Goal: Transaction & Acquisition: Download file/media

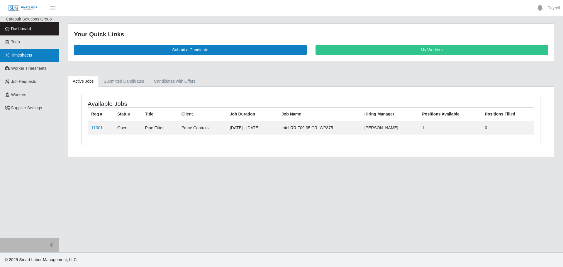
click at [14, 54] on span "Timesheets" at bounding box center [21, 55] width 21 height 5
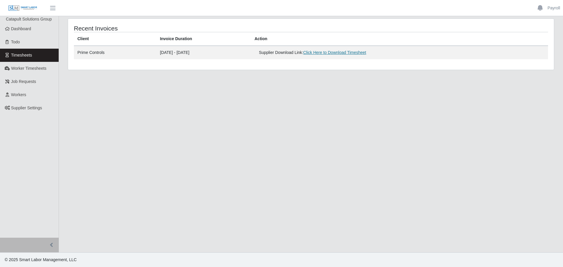
click at [353, 54] on link "Click Here to Download Timesheet" at bounding box center [334, 52] width 63 height 5
click at [183, 51] on td "[DATE] - [DATE]" at bounding box center [203, 52] width 95 height 13
click at [30, 54] on span "Timesheets" at bounding box center [21, 55] width 21 height 5
click at [357, 54] on link "Click Here to Download Timesheet" at bounding box center [334, 52] width 63 height 5
